Goal: Check status: Check status

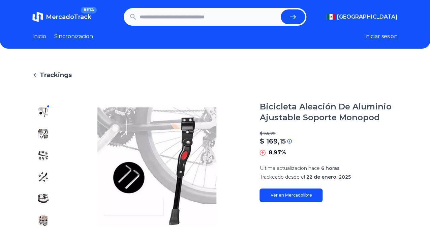
click at [210, 22] on input "text" at bounding box center [209, 16] width 138 height 15
paste input "**********"
click at [288, 17] on button "submit" at bounding box center [293, 16] width 24 height 15
type input "**********"
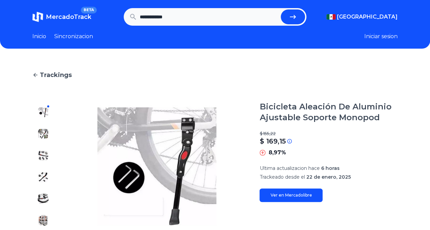
scroll to position [0, 0]
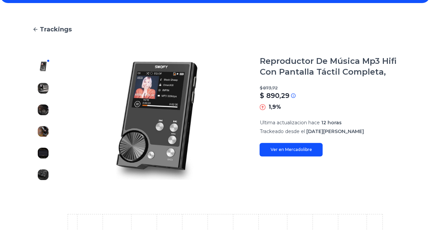
scroll to position [48, 0]
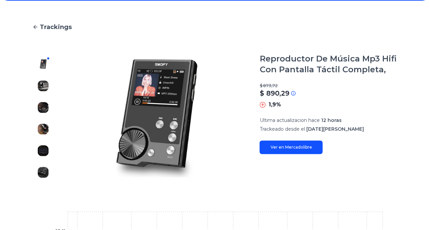
click at [43, 85] on img at bounding box center [43, 85] width 11 height 11
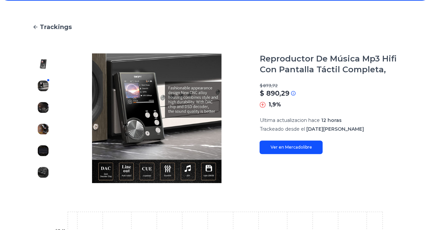
click at [43, 108] on img at bounding box center [43, 107] width 11 height 11
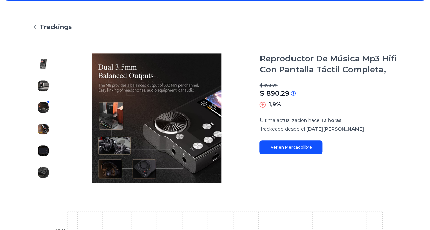
click at [45, 129] on img at bounding box center [43, 128] width 11 height 11
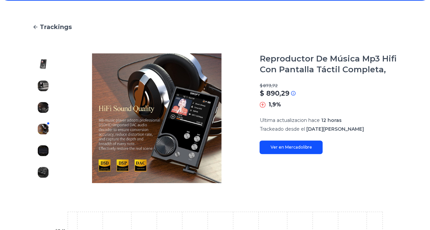
click at [46, 148] on img at bounding box center [43, 150] width 11 height 11
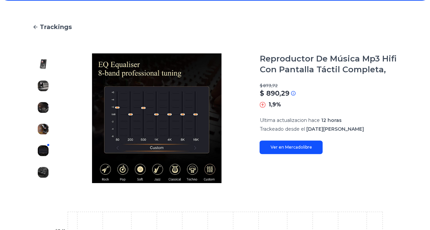
click at [45, 169] on img at bounding box center [43, 172] width 11 height 11
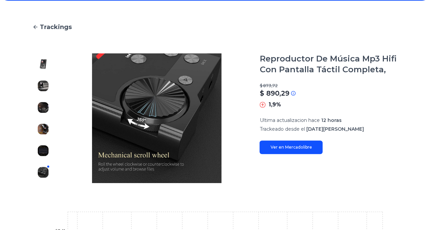
click at [44, 59] on img at bounding box center [43, 64] width 11 height 11
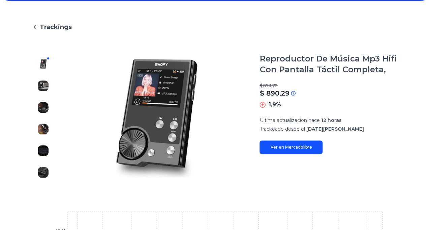
click at [42, 84] on img at bounding box center [43, 85] width 11 height 11
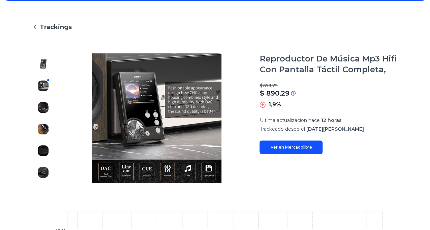
click at [43, 106] on img at bounding box center [43, 107] width 11 height 11
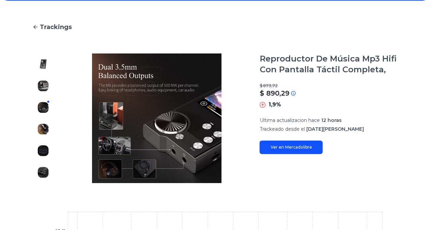
click at [45, 128] on img at bounding box center [43, 128] width 11 height 11
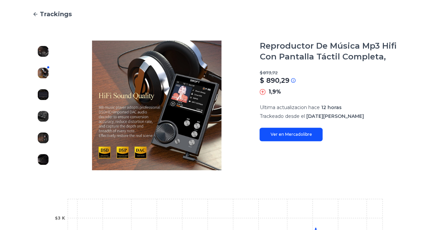
scroll to position [63, 0]
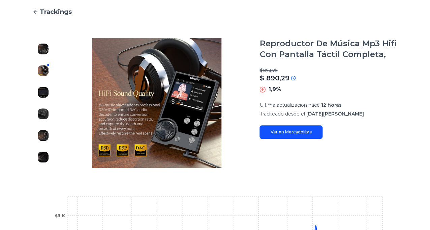
click at [278, 140] on section "Reproductor De Música Mp3 Hifi Con Pantalla Táctil Completa, $ 873,72 $ 890,29 …" at bounding box center [329, 102] width 138 height 129
click at [283, 131] on link "Ver en Mercadolibre" at bounding box center [291, 131] width 63 height 13
